Goal: Use online tool/utility: Use online tool/utility

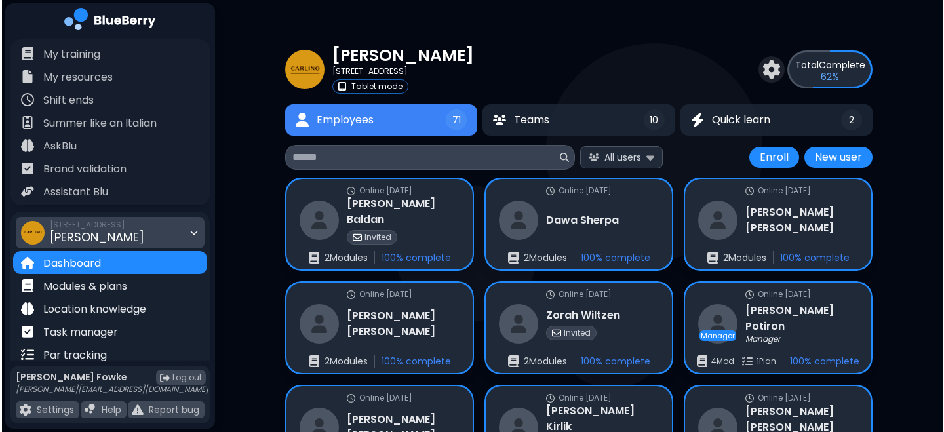
scroll to position [47, 0]
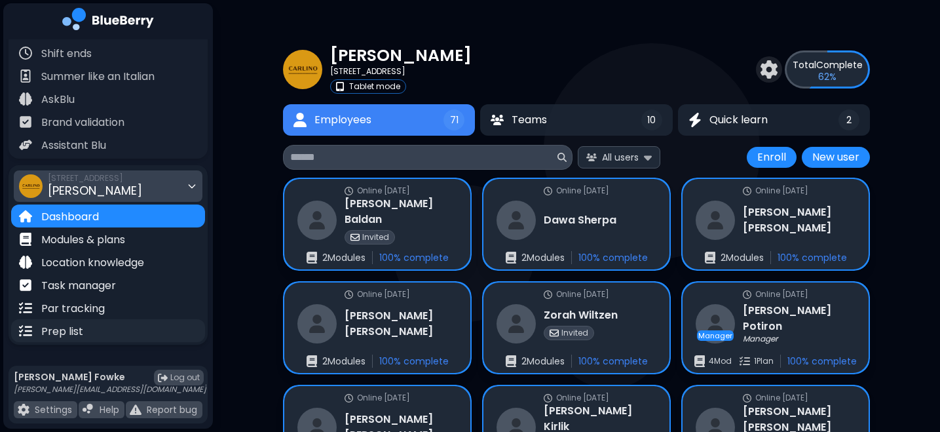
click at [56, 332] on p "Prep list" at bounding box center [62, 332] width 42 height 16
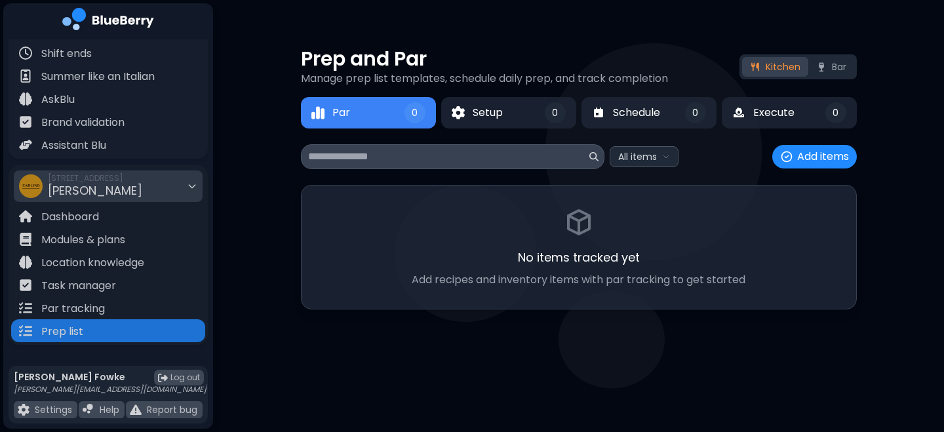
click at [379, 155] on input at bounding box center [447, 157] width 279 height 16
type input "*"
click at [69, 94] on p "AskBlu" at bounding box center [57, 100] width 33 height 16
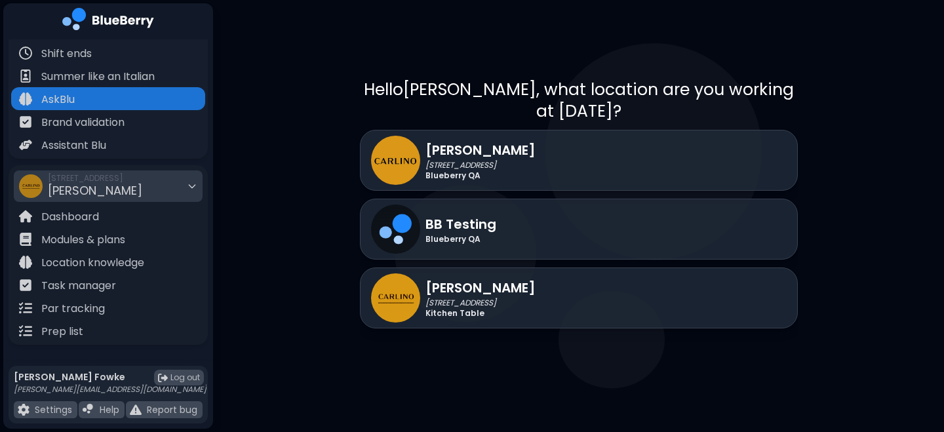
click at [304, 137] on div "Hello [PERSON_NAME] , what location are you working at [DATE]? [PERSON_NAME] QA…" at bounding box center [578, 216] width 731 height 432
click at [300, 209] on div "Hello [PERSON_NAME] , what location are you working at [DATE]? [PERSON_NAME] QA…" at bounding box center [578, 216] width 731 height 432
click at [301, 282] on div "Hello [PERSON_NAME] , what location are you working at [DATE]? [PERSON_NAME] QA…" at bounding box center [578, 216] width 731 height 432
click at [294, 330] on div "Hello [PERSON_NAME] , what location are you working at [DATE]? [PERSON_NAME] QA…" at bounding box center [578, 216] width 731 height 432
